Goal: Task Accomplishment & Management: Complete application form

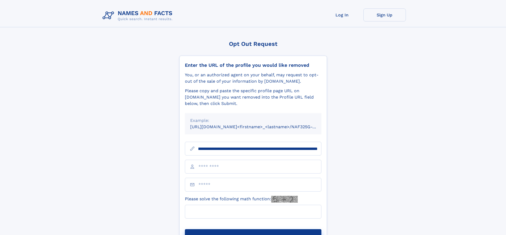
scroll to position [0, 58]
type input "**********"
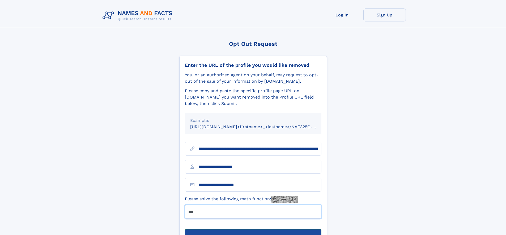
type input "***"
click at [253, 230] on button "Submit Opt Out Request" at bounding box center [253, 238] width 136 height 17
